Goal: Navigation & Orientation: Find specific page/section

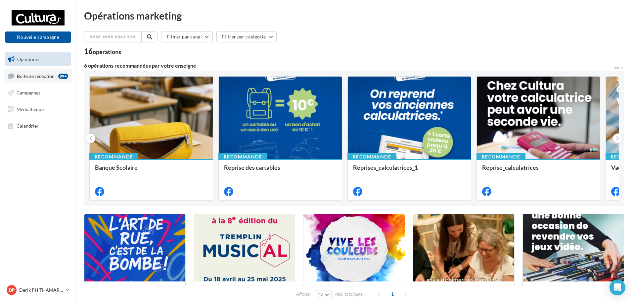
click at [51, 73] on span "Boîte de réception" at bounding box center [36, 76] width 38 height 6
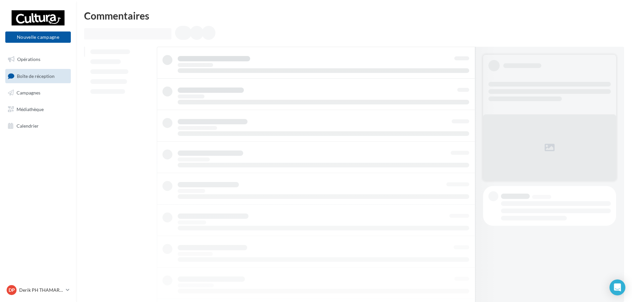
click at [33, 94] on span "Campagnes" at bounding box center [29, 93] width 24 height 6
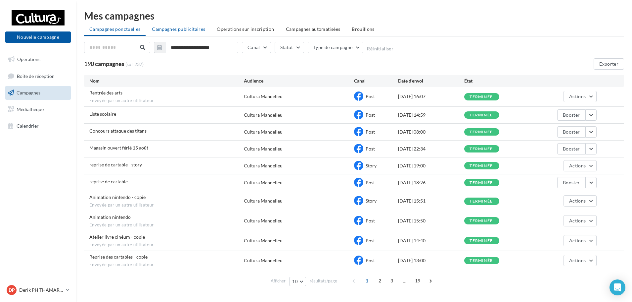
click at [174, 28] on span "Campagnes publicitaires" at bounding box center [178, 29] width 53 height 6
